Goal: Task Accomplishment & Management: Manage account settings

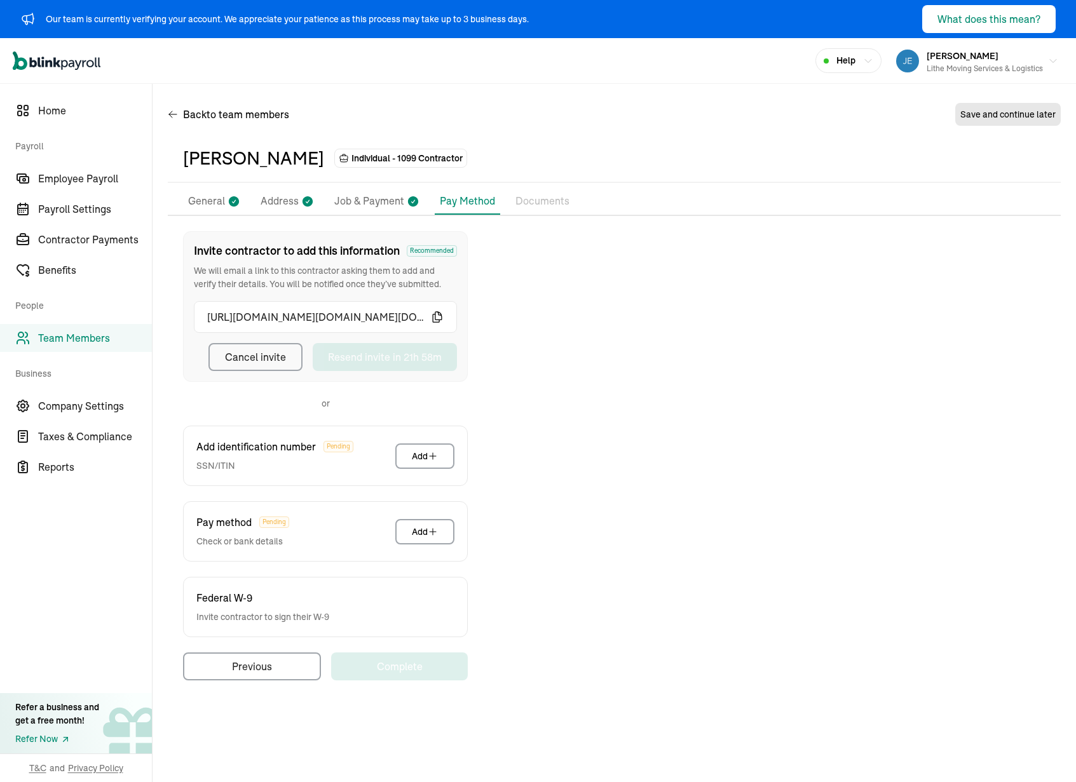
click at [231, 64] on div "Open main menu Help [PERSON_NAME] Lithe Moving Services & Logistics" at bounding box center [538, 61] width 1076 height 46
click at [533, 295] on div "Invite contractor to add this information Recommended We will email a link to t…" at bounding box center [614, 455] width 893 height 449
click at [467, 106] on div "Back to team members Save and continue later" at bounding box center [614, 117] width 893 height 36
click at [552, 282] on div "Invite contractor to add this information Recommended We will email a link to t…" at bounding box center [614, 455] width 893 height 449
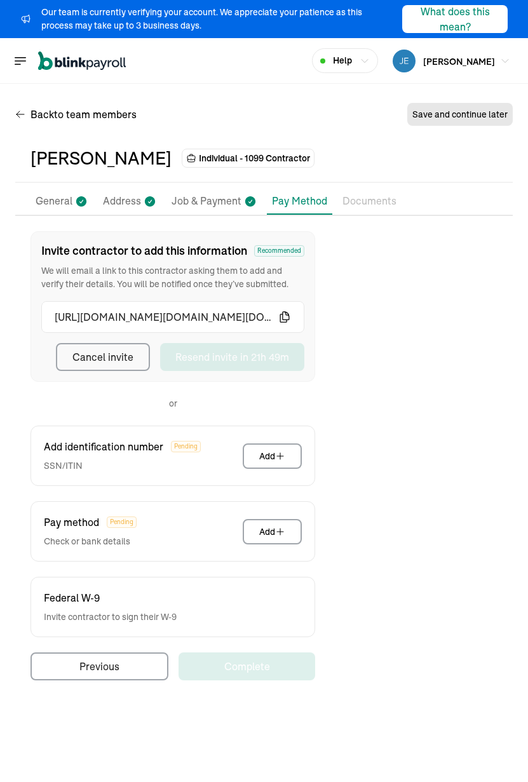
click at [310, 135] on div "[PERSON_NAME] Individual - 1099 Contractor" at bounding box center [264, 159] width 498 height 48
click at [261, 174] on div "[PERSON_NAME] Individual - 1099 Contractor" at bounding box center [264, 159] width 498 height 48
click at [276, 129] on div "Back to team members Save and continue later" at bounding box center [264, 117] width 498 height 36
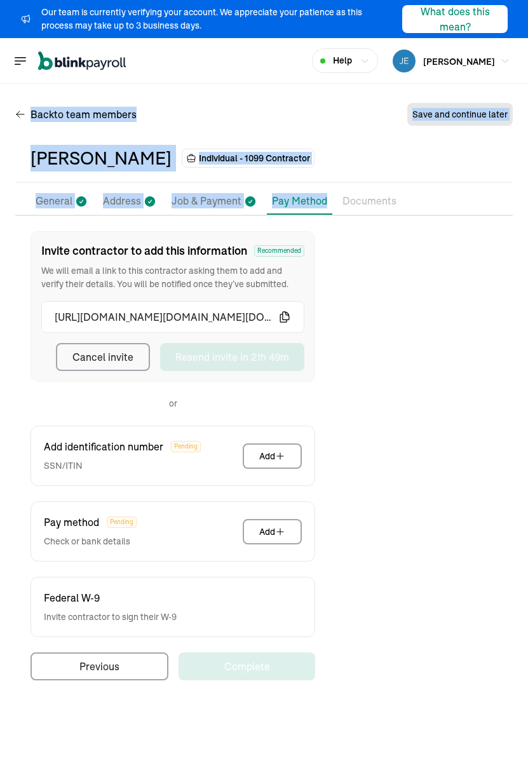
drag, startPoint x: 121, startPoint y: 90, endPoint x: 325, endPoint y: 214, distance: 239.3
click at [325, 214] on div "Back to team members Save and continue later [PERSON_NAME] Individual - 1099 Co…" at bounding box center [264, 396] width 528 height 625
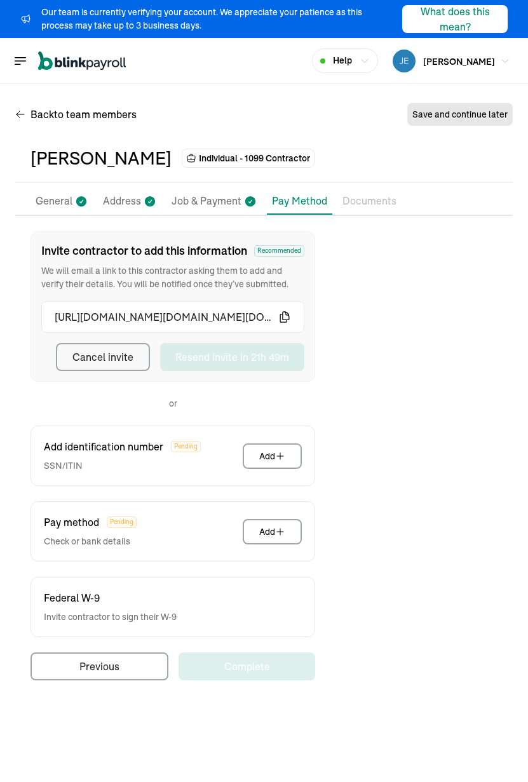
click at [363, 115] on div "Back to team members Save and continue later" at bounding box center [264, 117] width 498 height 36
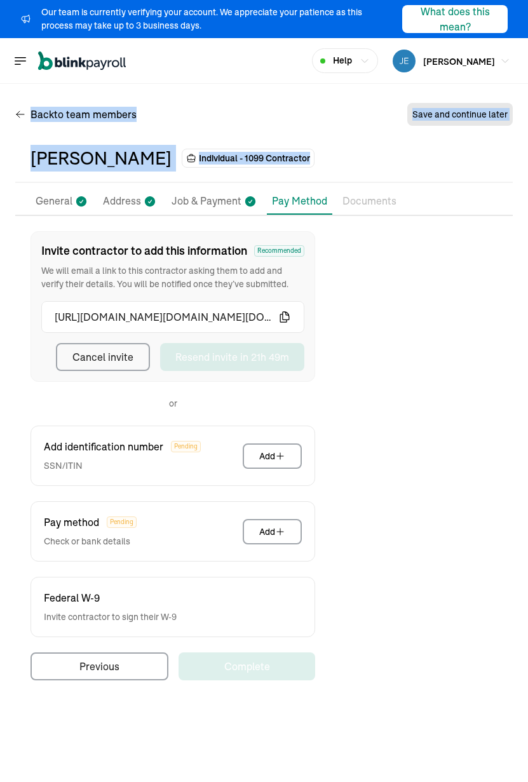
drag, startPoint x: 155, startPoint y: 87, endPoint x: 392, endPoint y: 159, distance: 247.1
click at [393, 160] on div "Back to team members Save and continue later [PERSON_NAME] Individual - 1099 Co…" at bounding box center [264, 396] width 528 height 625
click at [330, 124] on div "Back to team members Save and continue later" at bounding box center [264, 117] width 498 height 36
drag, startPoint x: 121, startPoint y: 90, endPoint x: 346, endPoint y: 158, distance: 235.1
click at [346, 158] on div "Back to team members Save and continue later [PERSON_NAME] Individual - 1099 Co…" at bounding box center [264, 396] width 528 height 625
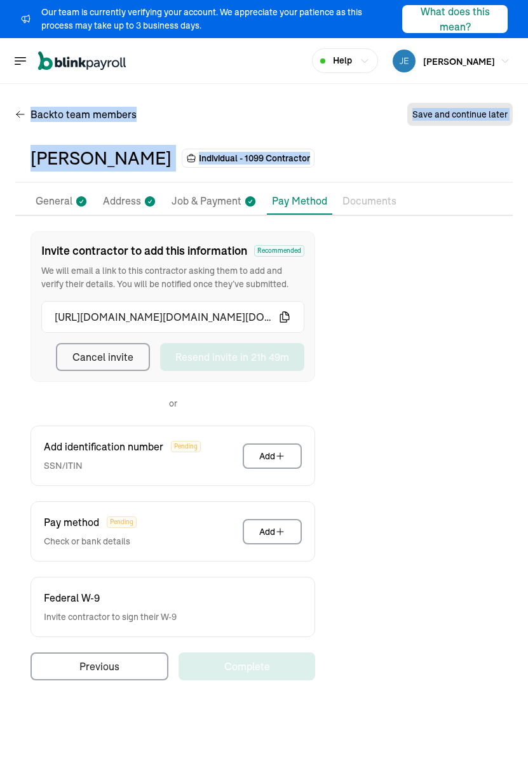
click at [344, 158] on div "[PERSON_NAME] Individual - 1099 Contractor" at bounding box center [264, 158] width 467 height 27
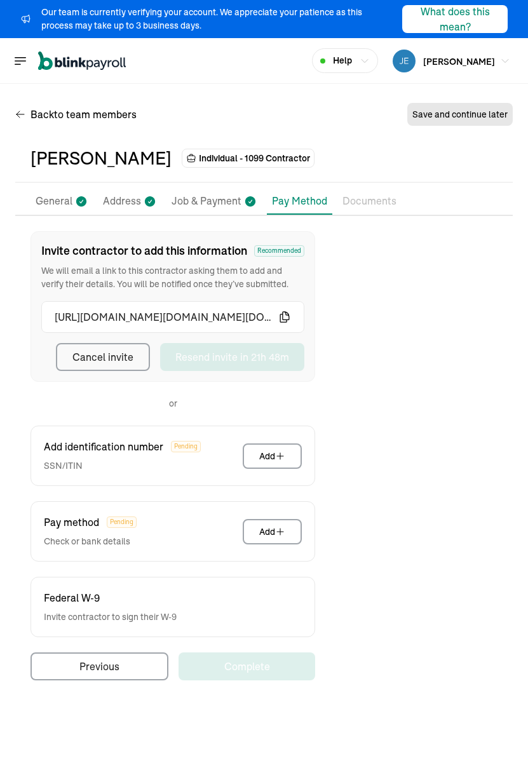
click at [388, 168] on div "[PERSON_NAME] Individual - 1099 Contractor" at bounding box center [264, 158] width 467 height 27
click at [520, 364] on div "Back to team members Save and continue later [PERSON_NAME] Individual - 1099 Co…" at bounding box center [264, 396] width 528 height 625
click at [524, 367] on div "Back to team members Save and continue later [PERSON_NAME] Individual - 1099 Co…" at bounding box center [264, 396] width 528 height 625
click at [521, 369] on div "Back to team members Save and continue later [PERSON_NAME] Individual - 1099 Co…" at bounding box center [264, 396] width 528 height 625
click at [327, 153] on div "[PERSON_NAME] Individual - 1099 Contractor" at bounding box center [264, 158] width 467 height 27
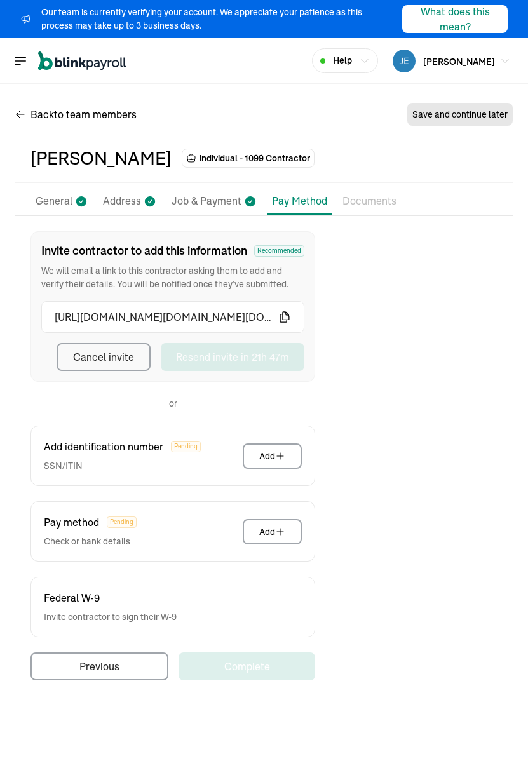
click at [418, 324] on div "Invite contractor to add this information Recommended We will email a link to t…" at bounding box center [264, 455] width 498 height 449
click at [515, 357] on div "Back to team members Save and continue later [PERSON_NAME] Individual - 1099 Co…" at bounding box center [264, 396] width 528 height 625
click at [388, 390] on div "Invite contractor to add this information Recommended We will email a link to t…" at bounding box center [264, 455] width 498 height 449
click at [286, 313] on icon "button" at bounding box center [284, 317] width 9 height 10
click at [338, 324] on div "Invite contractor to add this information Recommended We will email a link to t…" at bounding box center [264, 455] width 498 height 449
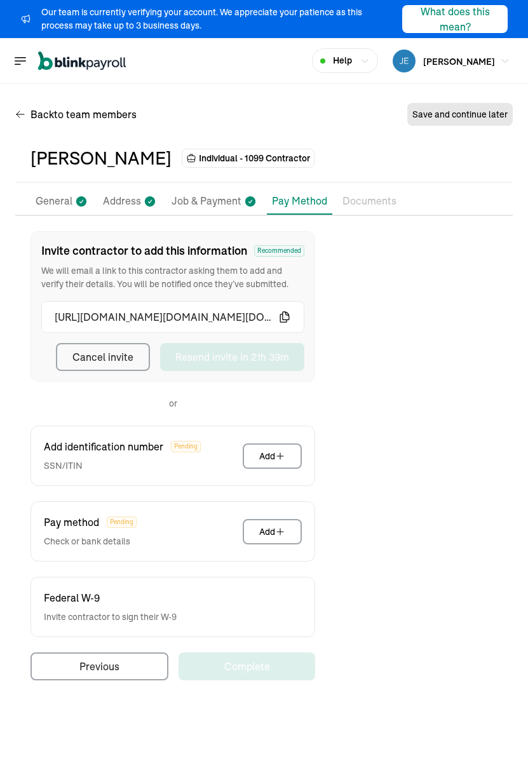
click at [412, 421] on div "Invite contractor to add this information Recommended We will email a link to t…" at bounding box center [264, 455] width 498 height 449
click at [392, 426] on div "Invite contractor to add this information Recommended We will email a link to t…" at bounding box center [264, 455] width 498 height 449
click at [399, 377] on div "Invite contractor to add this information Recommended We will email a link to t…" at bounding box center [264, 455] width 498 height 449
click at [371, 185] on div "[PERSON_NAME] Individual - 1099 Contractor Pay Stubs General Address Job & Paym…" at bounding box center [264, 414] width 498 height 559
click at [369, 194] on p "Documents" at bounding box center [370, 201] width 54 height 17
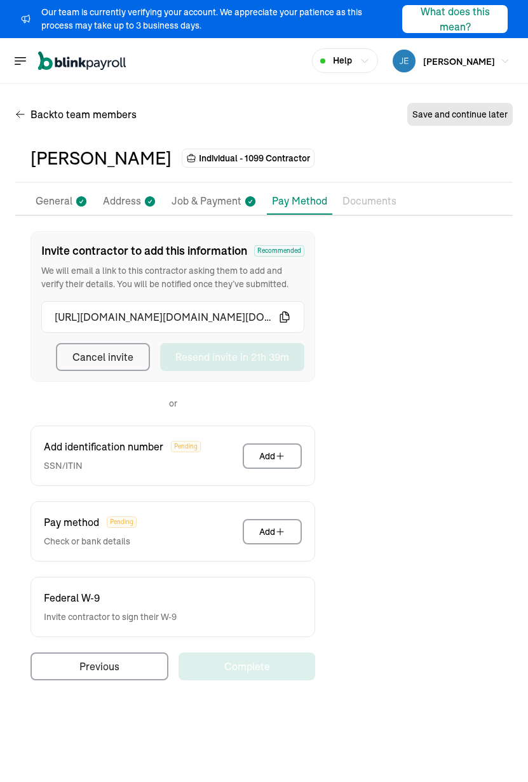
click at [358, 199] on p "Documents" at bounding box center [370, 201] width 54 height 17
click at [216, 196] on p "Job & Payment" at bounding box center [207, 201] width 70 height 17
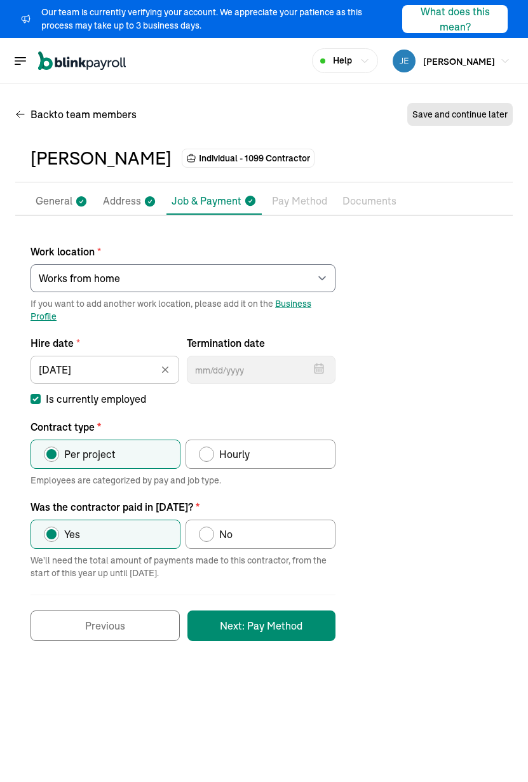
click at [397, 301] on div "Work location * Select an item Works from home If you want to add another work …" at bounding box center [264, 436] width 498 height 410
select select "[STREET_ADDRESS]"
